Goal: Information Seeking & Learning: Understand process/instructions

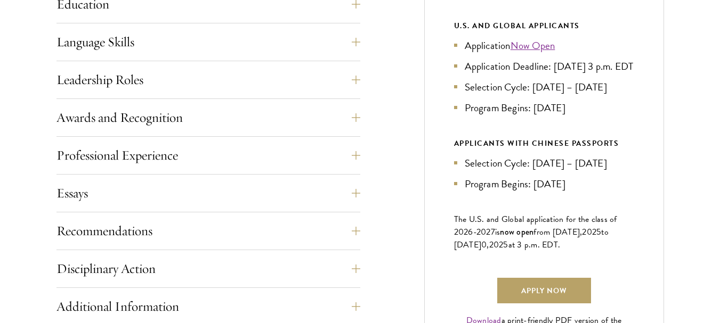
scroll to position [594, 0]
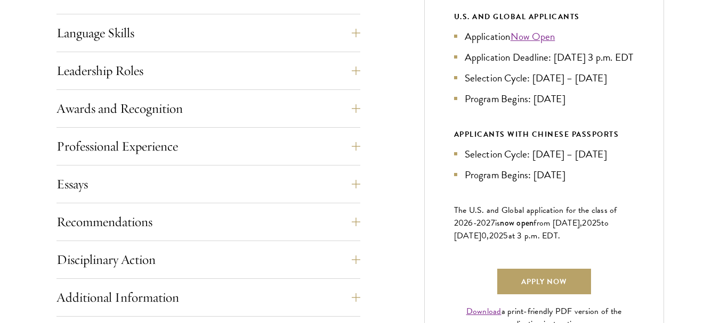
drag, startPoint x: 727, startPoint y: 132, endPoint x: 727, endPoint y: 115, distance: 16.5
click at [78, 174] on button "Essays" at bounding box center [216, 184] width 304 height 26
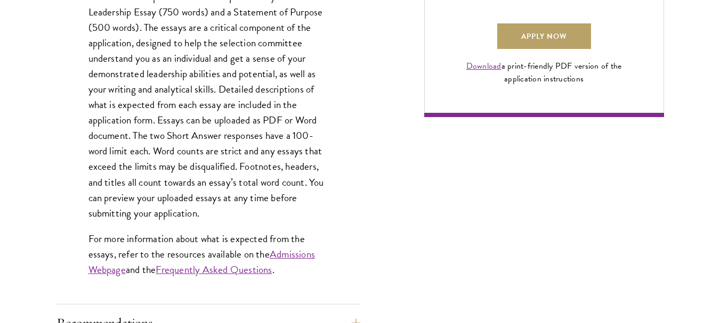
scroll to position [835, 0]
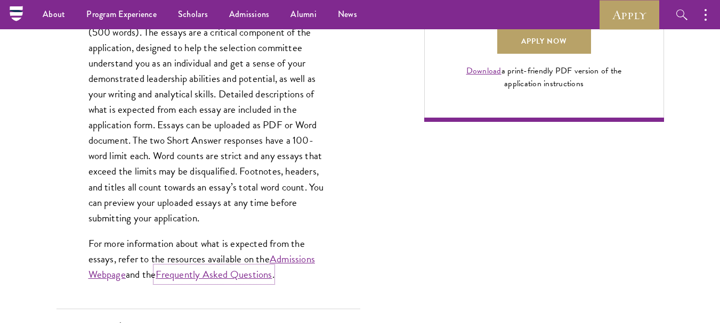
click at [233, 272] on link "Frequently Asked Questions" at bounding box center [214, 274] width 116 height 15
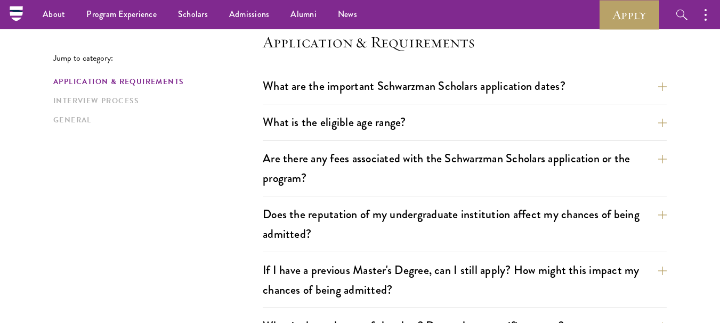
scroll to position [278, 0]
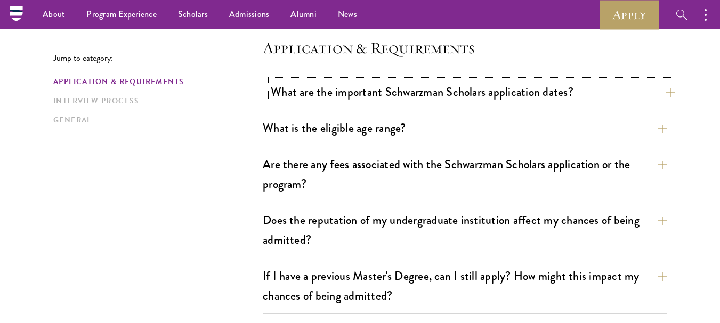
click at [638, 94] on button "What are the important Schwarzman Scholars application dates?" at bounding box center [473, 92] width 404 height 24
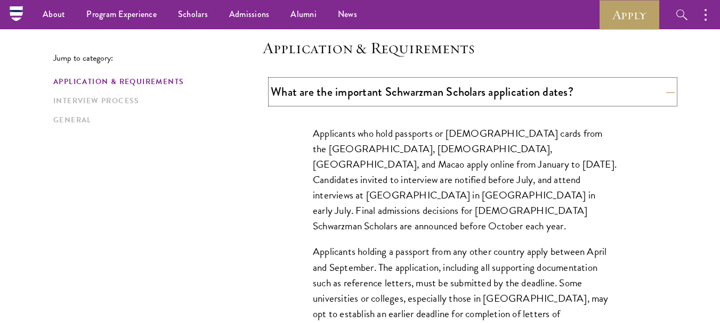
click at [638, 94] on button "What are the important Schwarzman Scholars application dates?" at bounding box center [473, 92] width 404 height 24
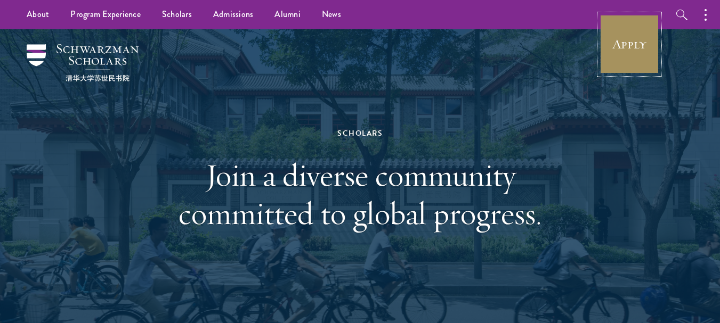
click at [642, 36] on link "Apply" at bounding box center [629, 44] width 60 height 60
